Goal: Find specific page/section: Locate a particular part of the current website

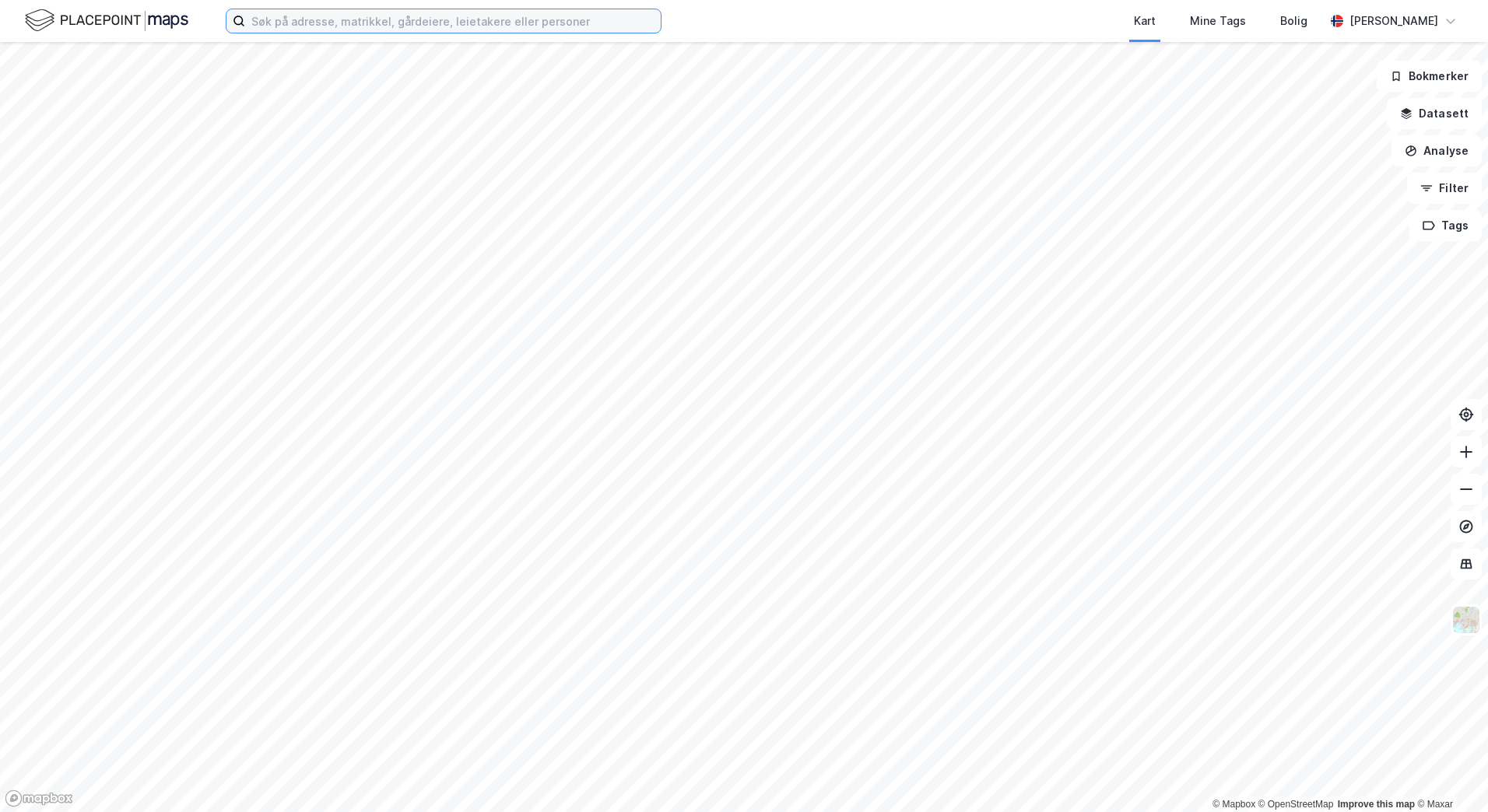
click at [260, 18] on input at bounding box center [453, 20] width 415 height 23
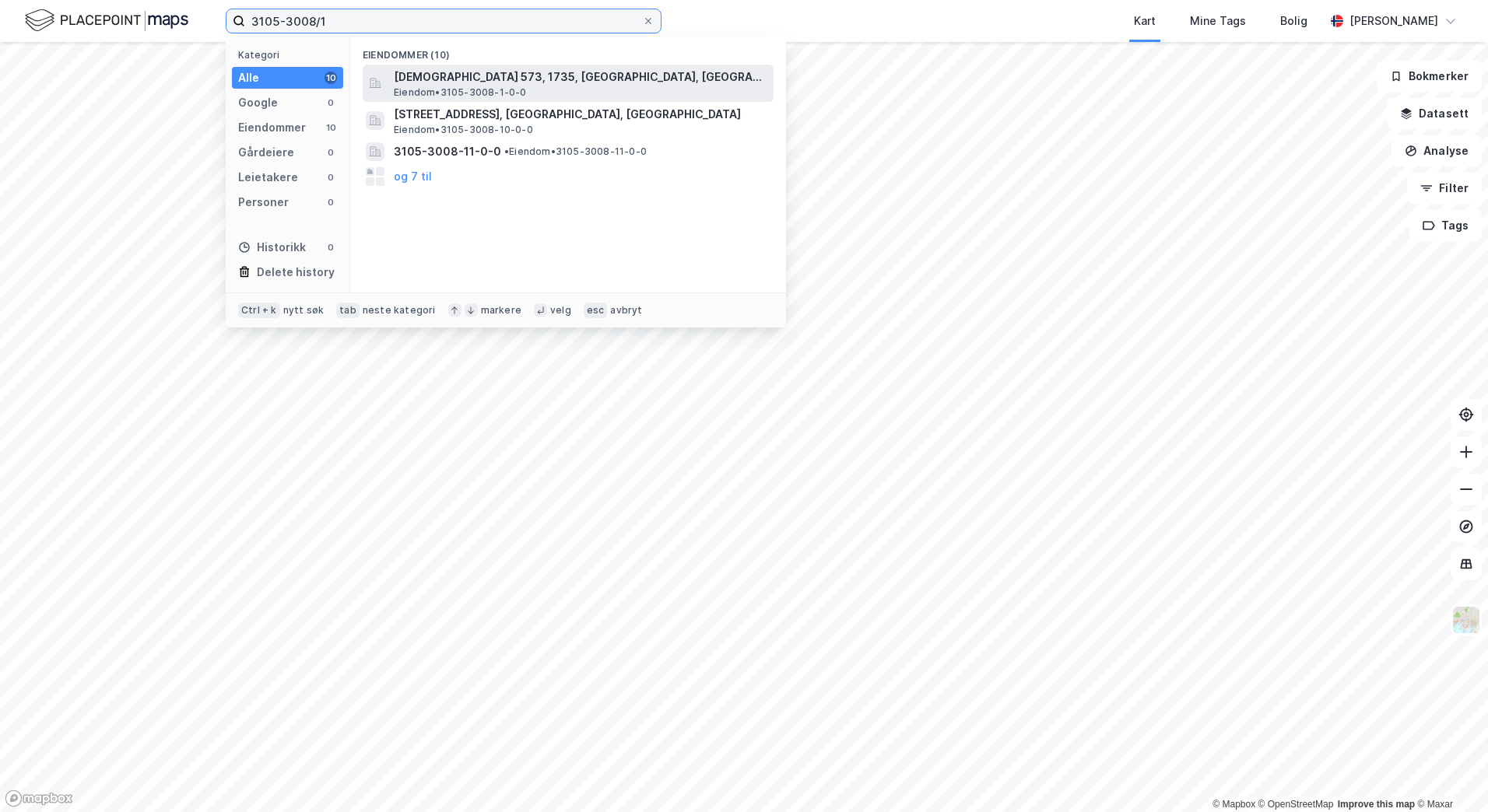
type input "3105-3008/1"
click at [453, 88] on span "Eiendom • 3105-3008-1-0-0" at bounding box center [461, 92] width 133 height 12
